Goal: Find specific page/section: Find specific page/section

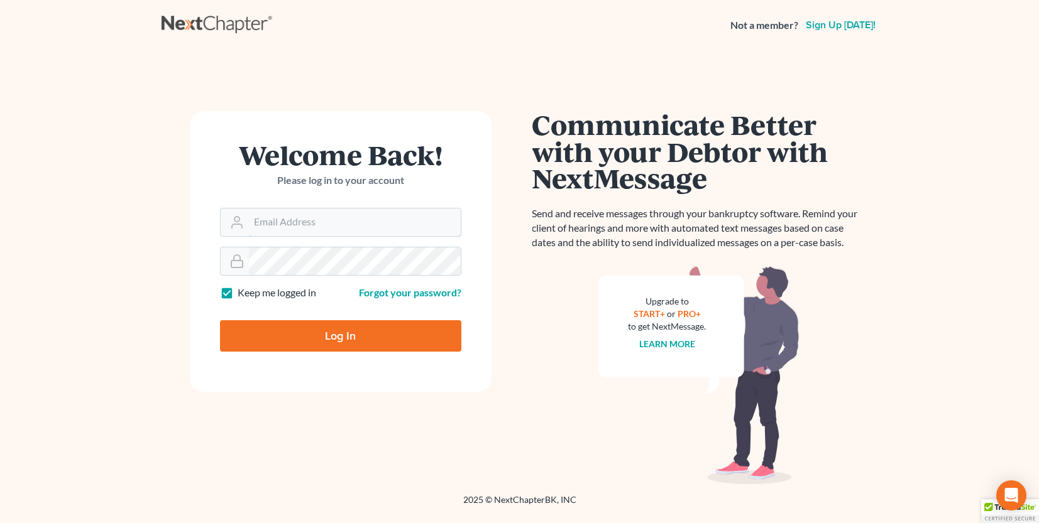
type input "[EMAIL_ADDRESS][DOMAIN_NAME]"
click at [336, 340] on input "Log In" at bounding box center [340, 335] width 241 height 31
type input "Thinking..."
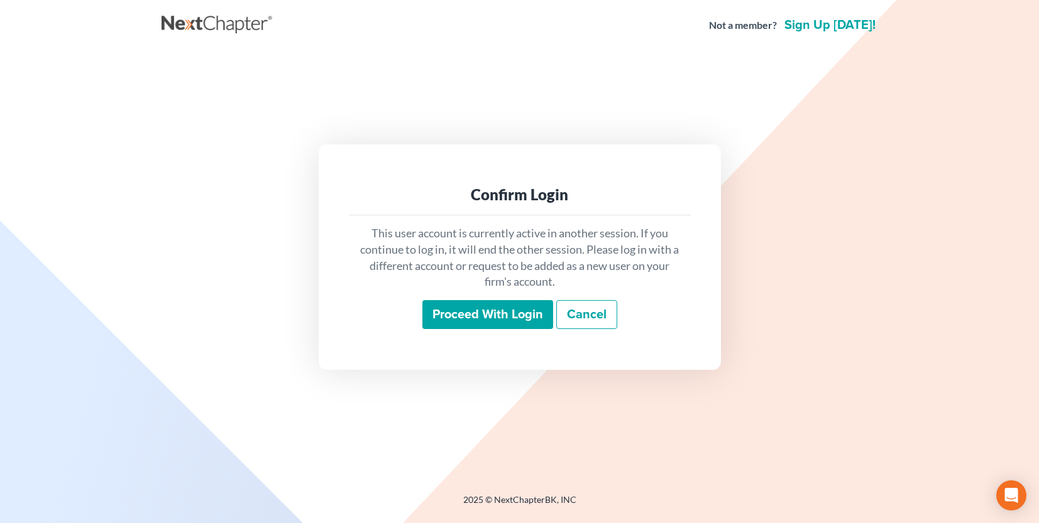
click at [489, 304] on input "Proceed with login" at bounding box center [487, 314] width 131 height 29
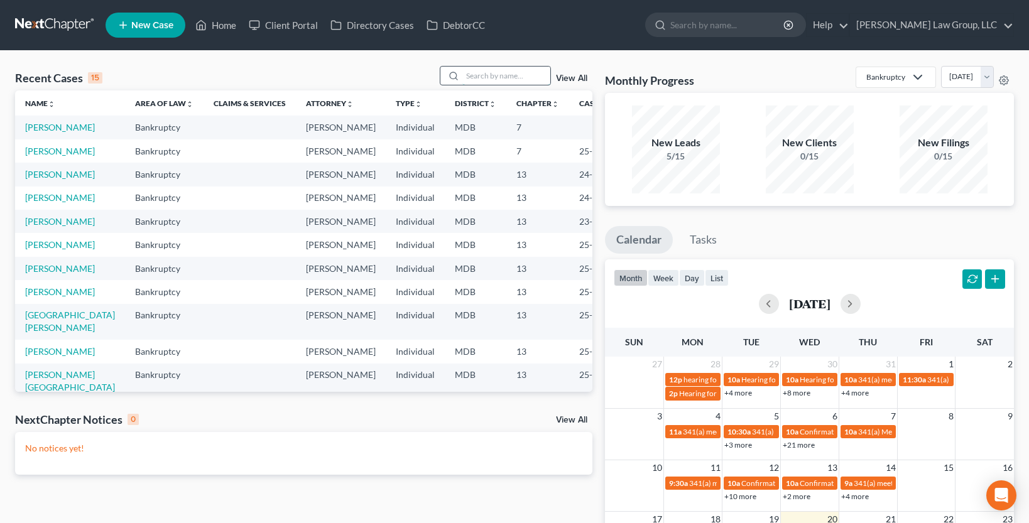
click at [481, 69] on input "search" at bounding box center [506, 76] width 88 height 18
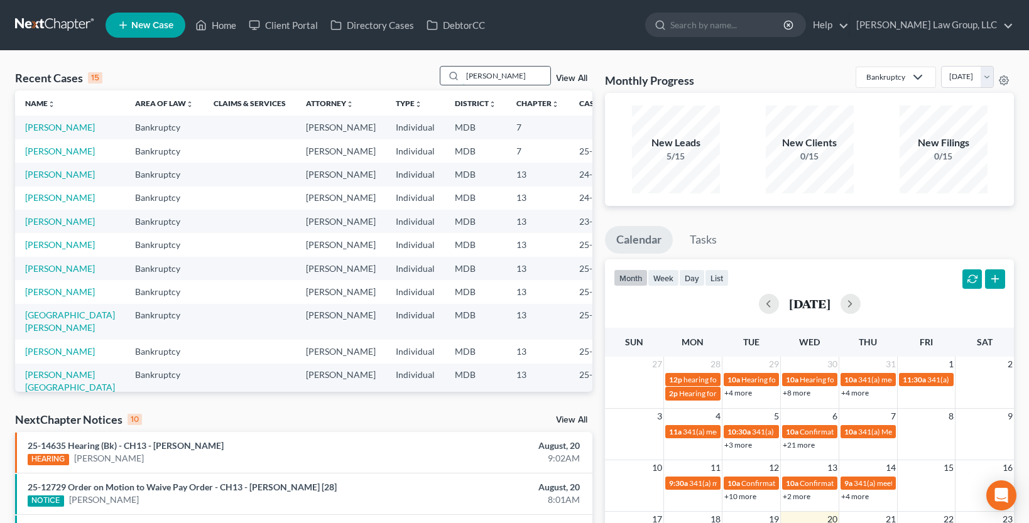
type input "[PERSON_NAME]"
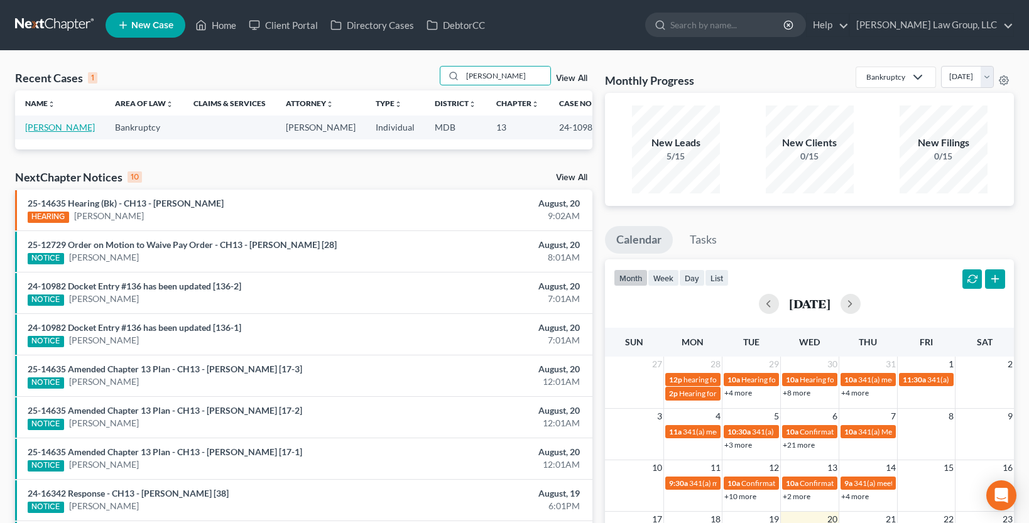
click at [58, 123] on link "[PERSON_NAME]" at bounding box center [60, 127] width 70 height 11
select select "2"
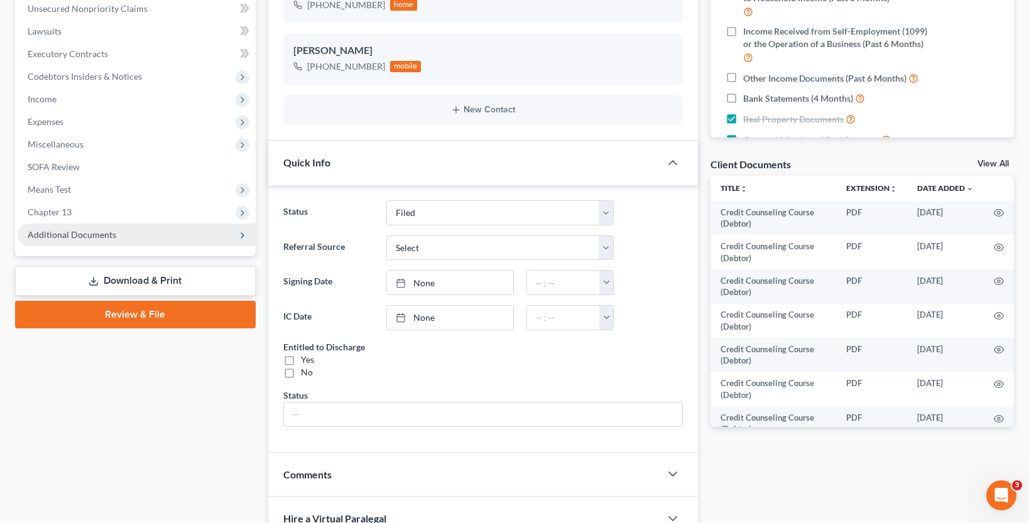
scroll to position [43, 0]
click at [83, 231] on span "Additional Documents" at bounding box center [72, 234] width 89 height 11
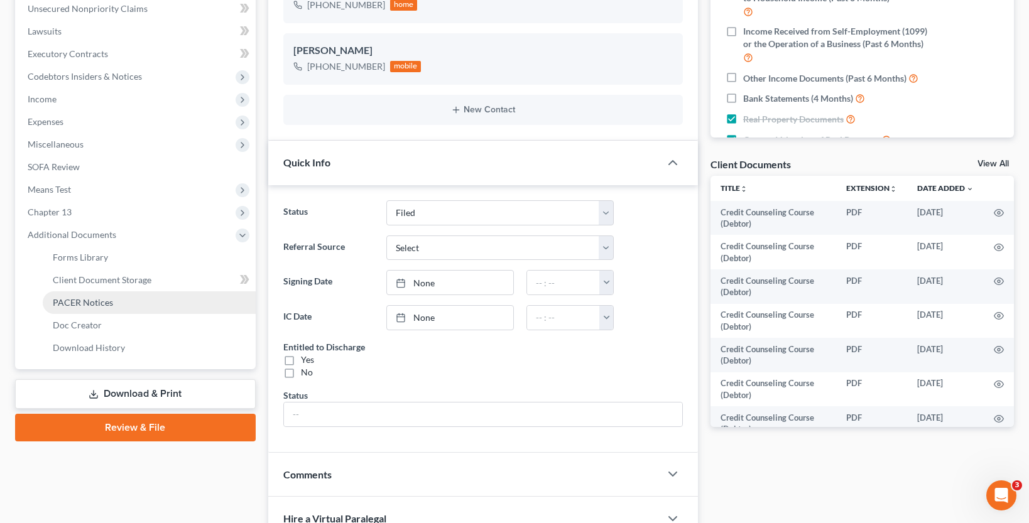
click at [82, 298] on span "PACER Notices" at bounding box center [83, 302] width 60 height 11
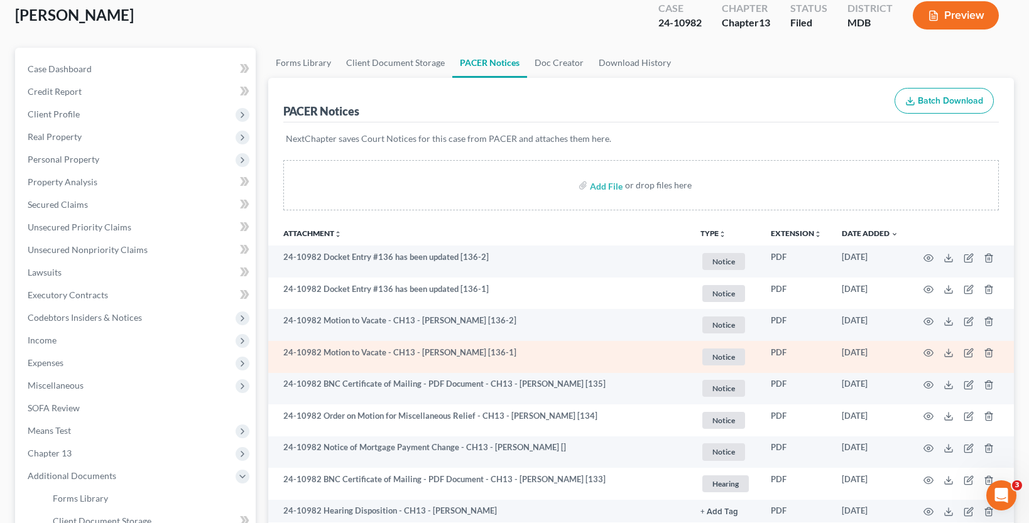
scroll to position [189, 0]
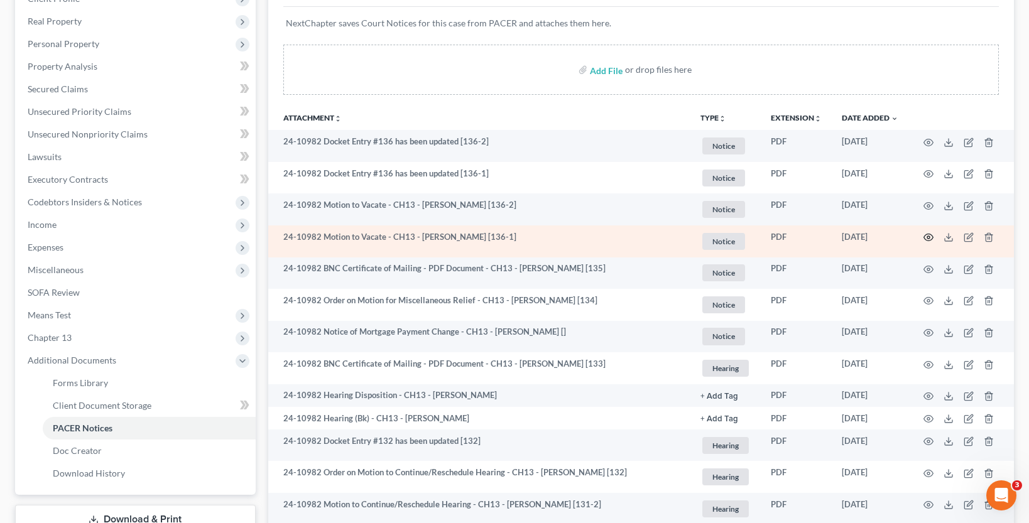
click at [932, 236] on icon "button" at bounding box center [928, 237] width 9 height 7
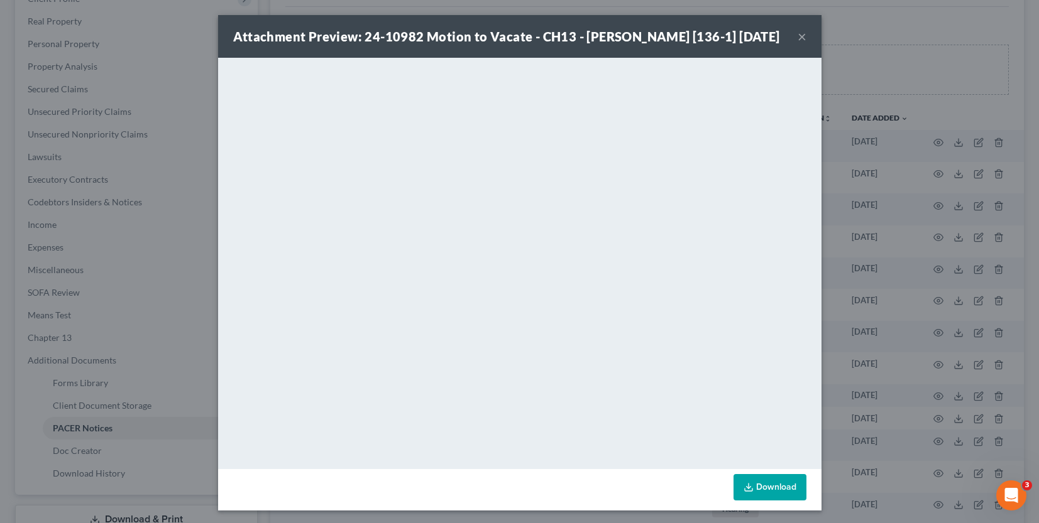
click at [797, 44] on button "×" at bounding box center [801, 36] width 9 height 15
